Goal: Register for event/course

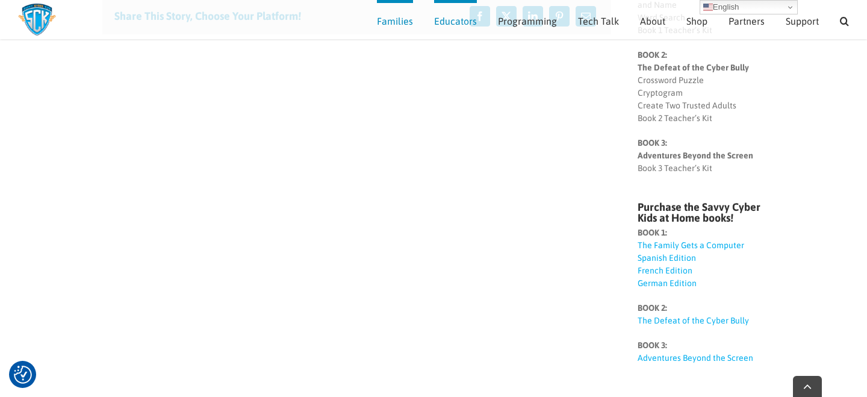
scroll to position [321, 0]
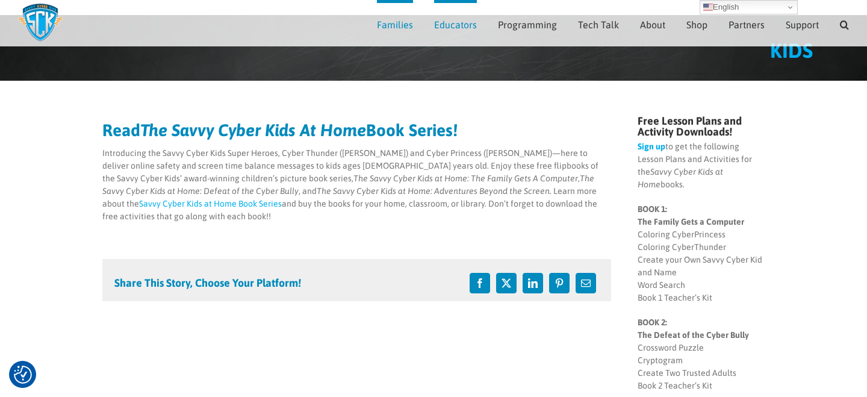
scroll to position [61, 0]
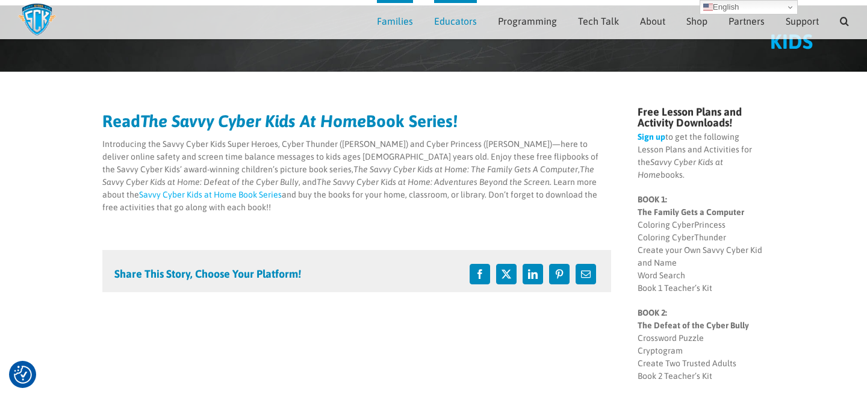
click at [669, 223] on p "BOOK 1: The Family Gets a Computer Coloring CyberPrincess Coloring CyberThunder…" at bounding box center [701, 243] width 127 height 101
click at [654, 140] on link "Sign up" at bounding box center [652, 137] width 28 height 10
